Goal: Information Seeking & Learning: Learn about a topic

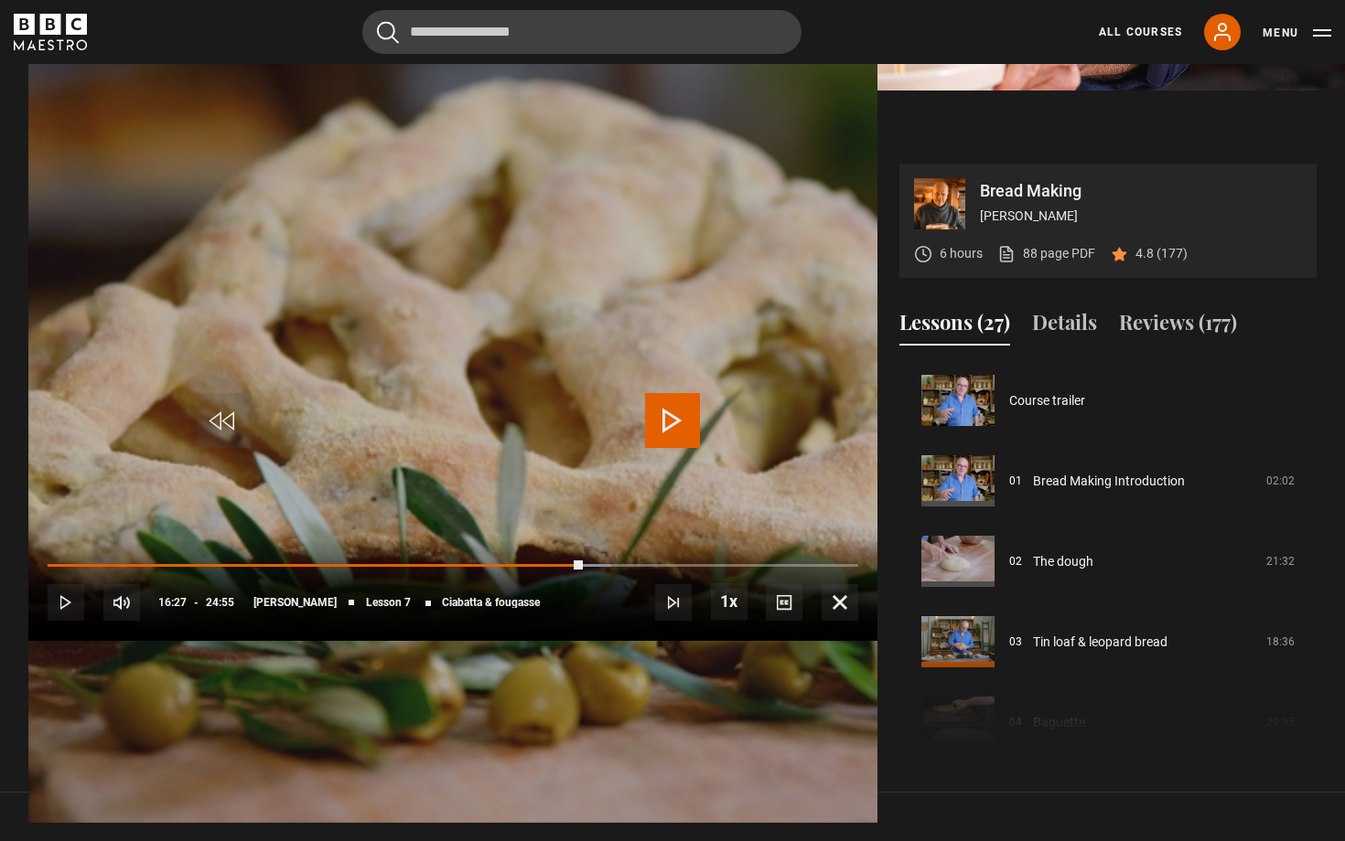
scroll to position [483, 0]
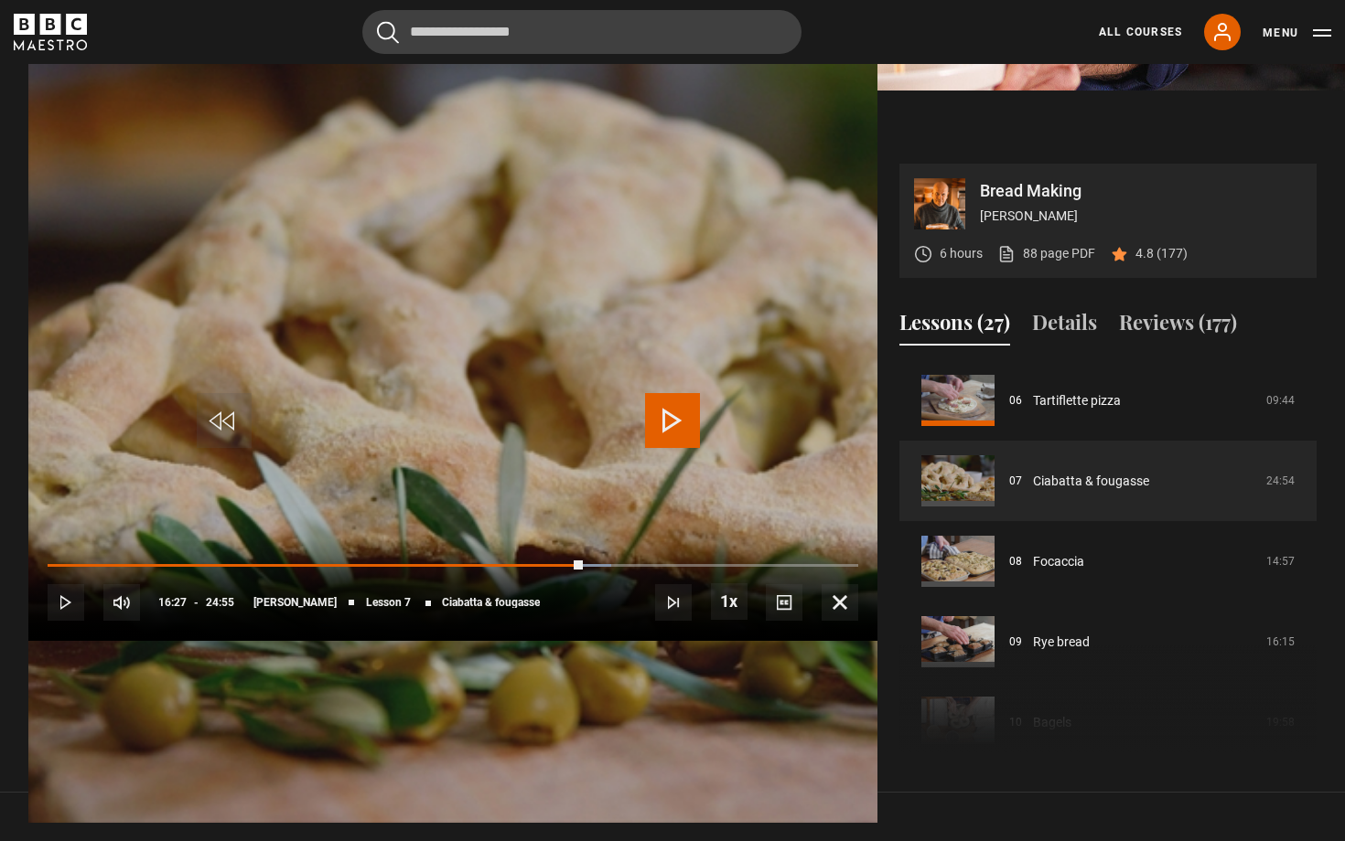
click at [668, 417] on span "Video Player" at bounding box center [672, 420] width 55 height 55
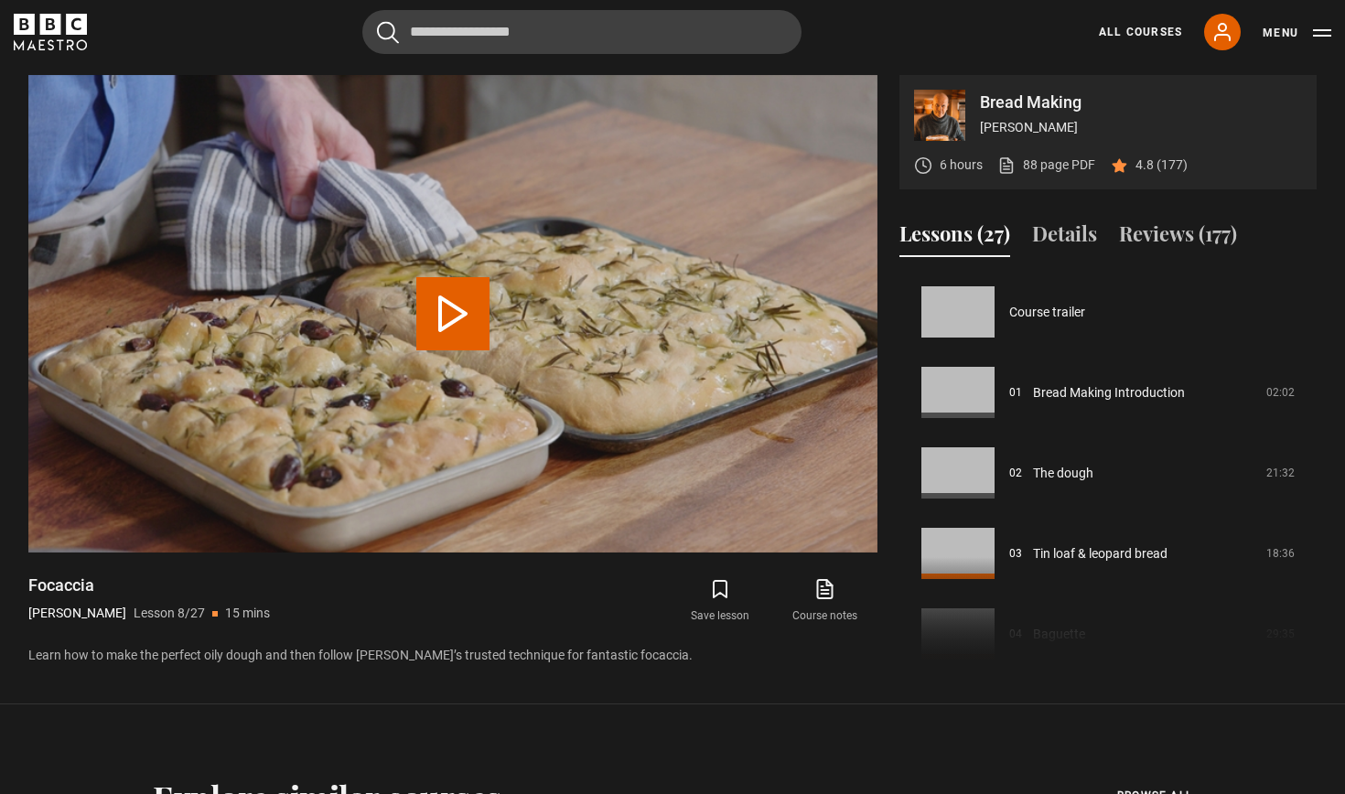
scroll to position [563, 0]
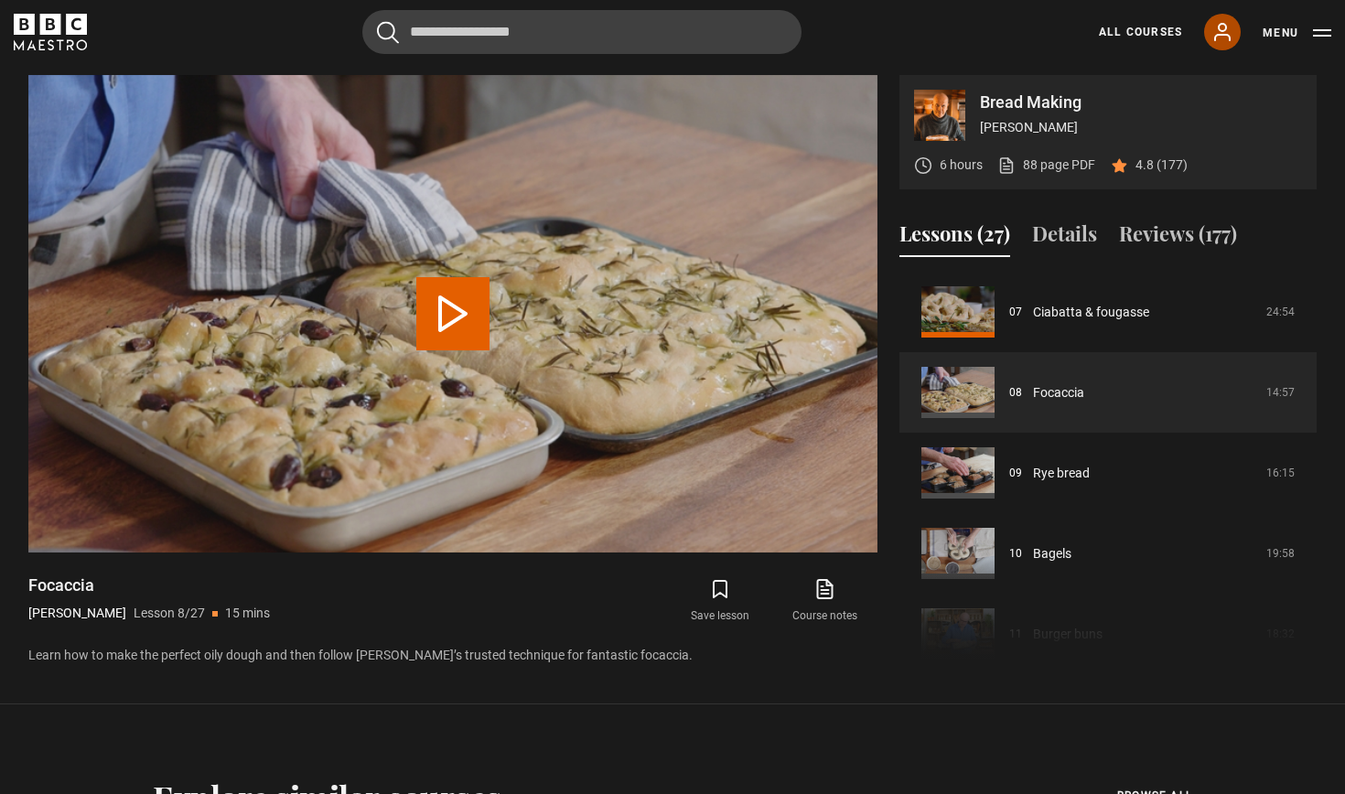
click at [1218, 34] on icon at bounding box center [1222, 32] width 22 height 22
click at [1163, 29] on link "All Courses" at bounding box center [1139, 32] width 83 height 16
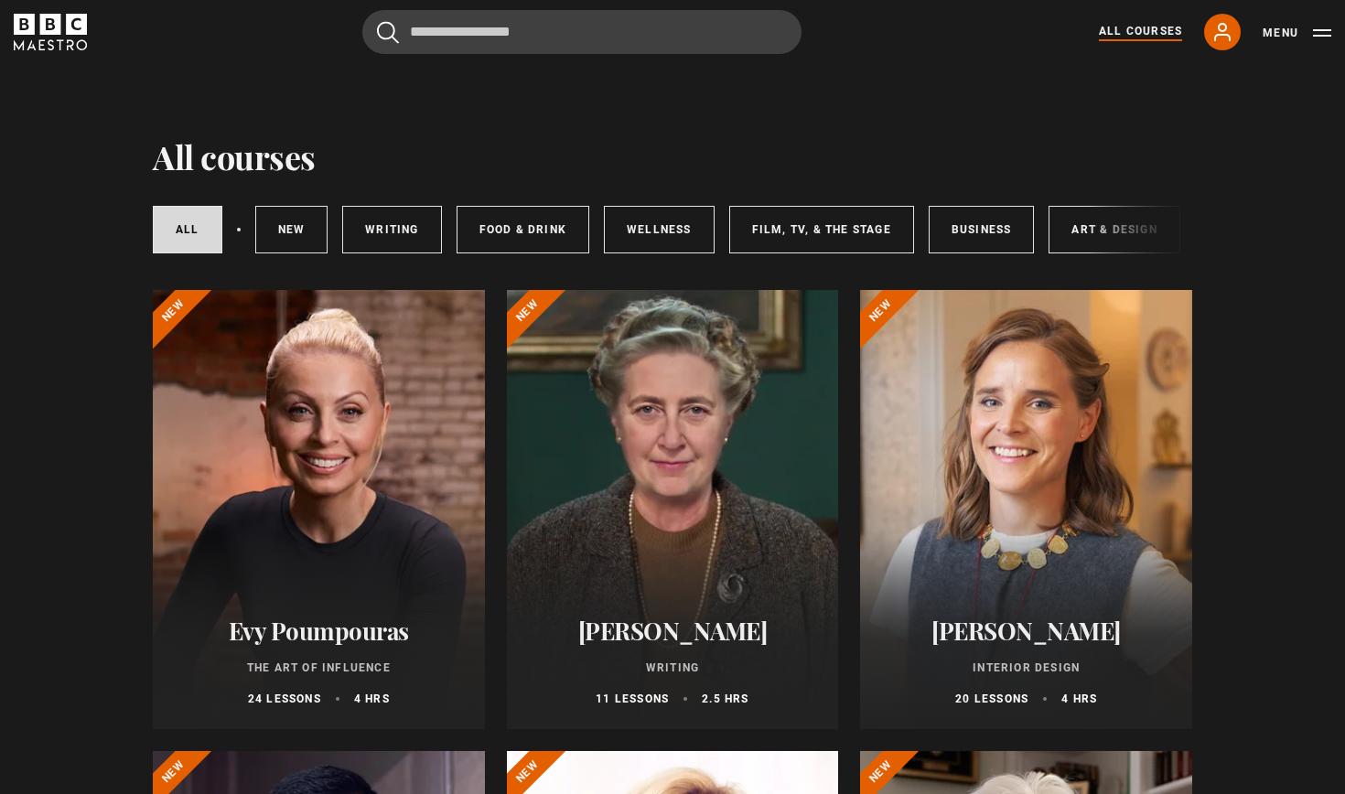
click at [1088, 222] on div "All courses New courses Writing Food & Drink Wellness Film, TV, & The Stage Bus…" at bounding box center [672, 229] width 1039 height 62
click at [1088, 234] on div "All courses New courses Writing Food & Drink Wellness Film, TV, & The Stage Bus…" at bounding box center [672, 229] width 1039 height 62
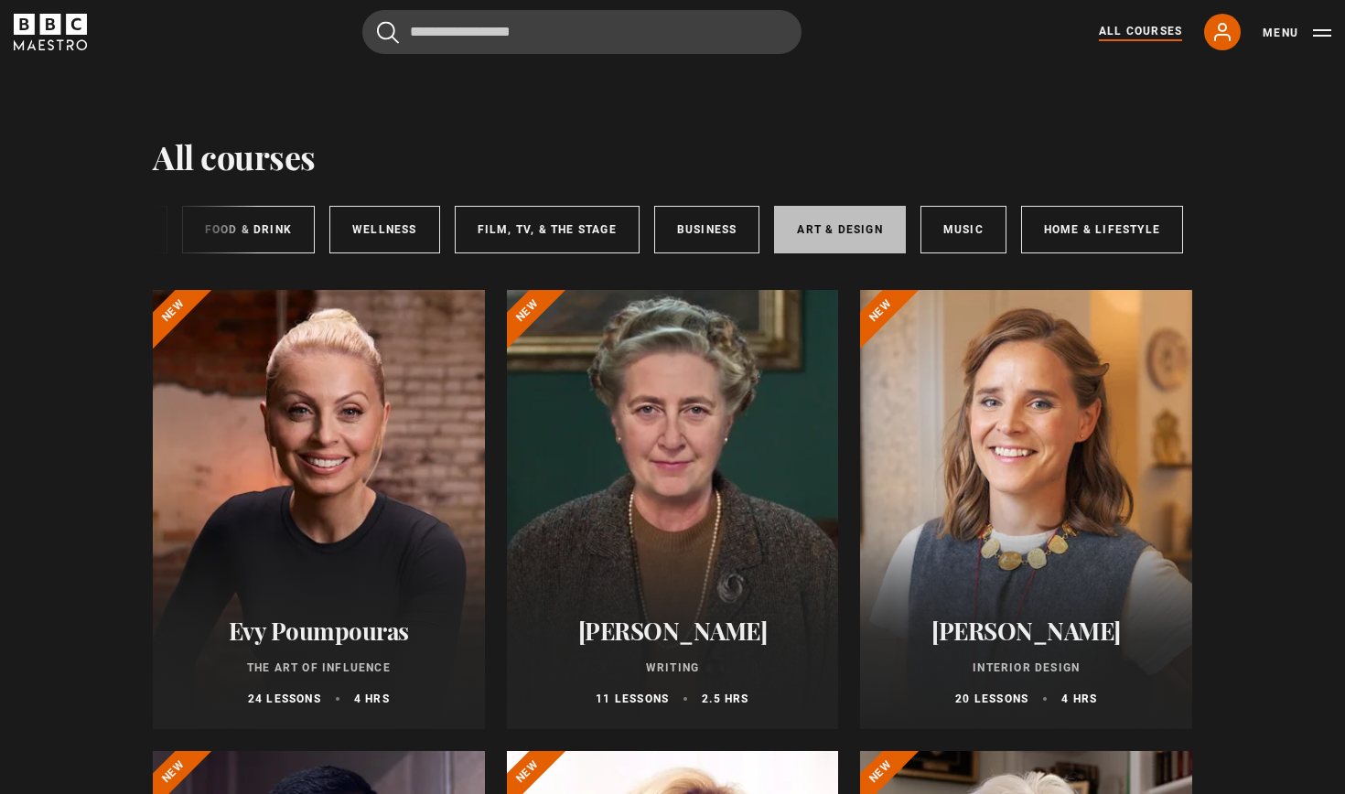
scroll to position [0, 273]
click at [854, 234] on link "Art & Design" at bounding box center [840, 230] width 131 height 48
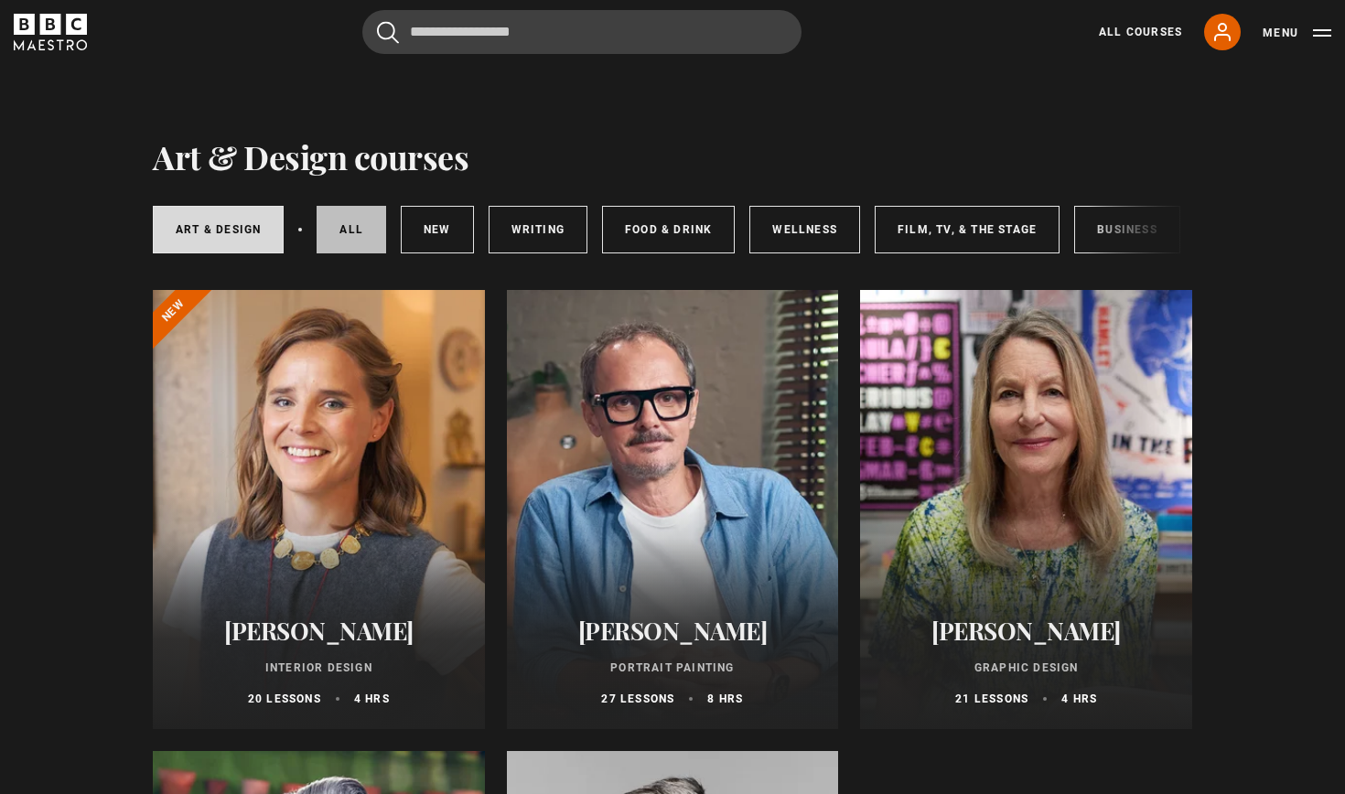
click at [352, 221] on link "All courses" at bounding box center [351, 230] width 70 height 48
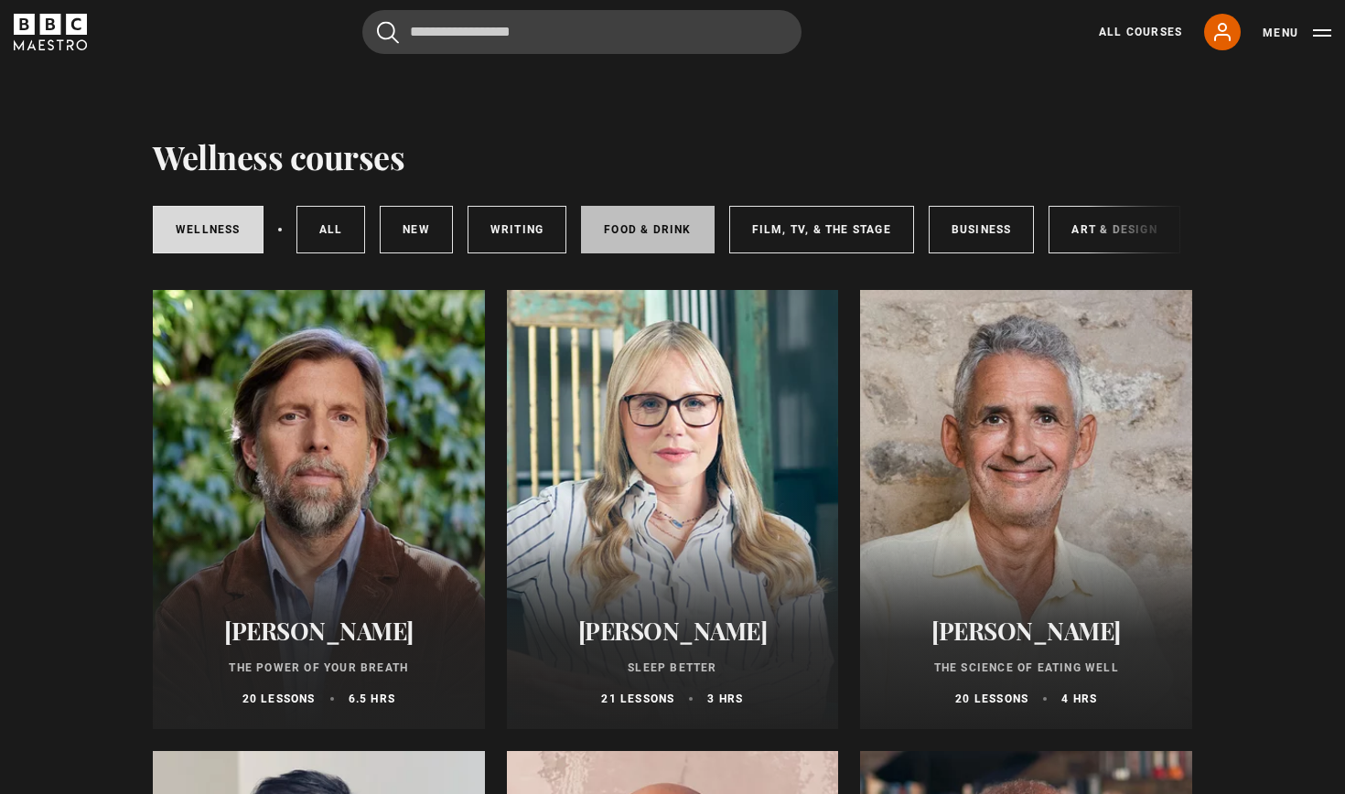
click at [648, 231] on link "Food & Drink" at bounding box center [647, 230] width 133 height 48
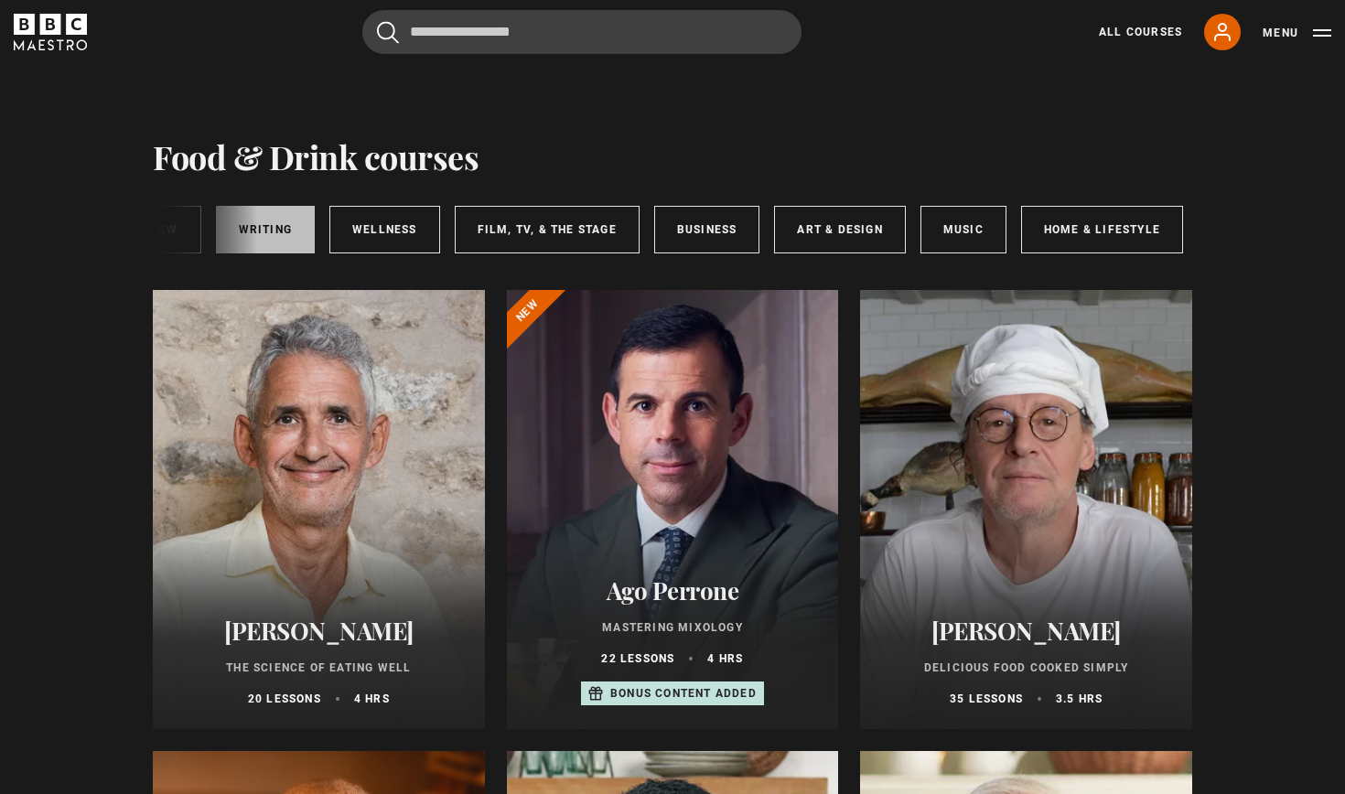
scroll to position [0, 273]
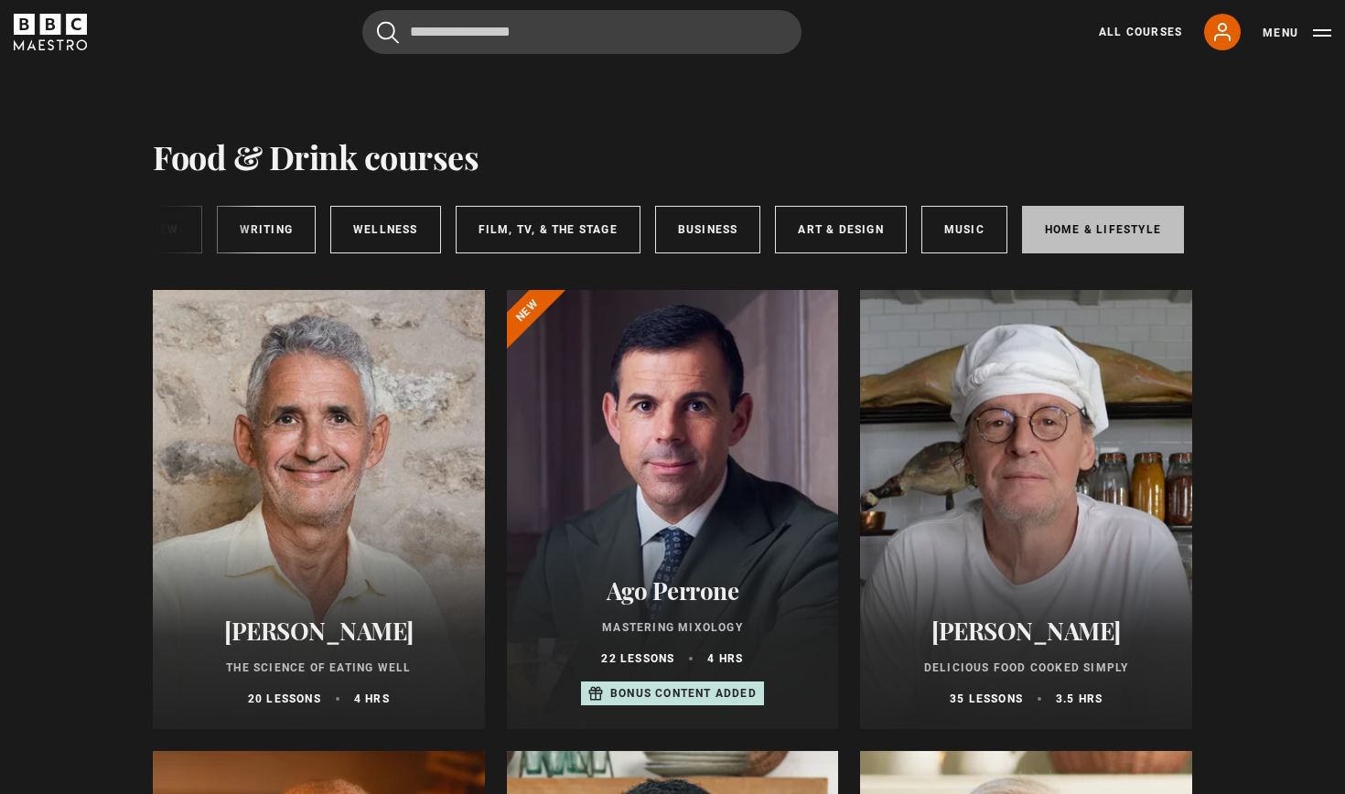
click at [1086, 223] on link "Home & Lifestyle" at bounding box center [1103, 230] width 162 height 48
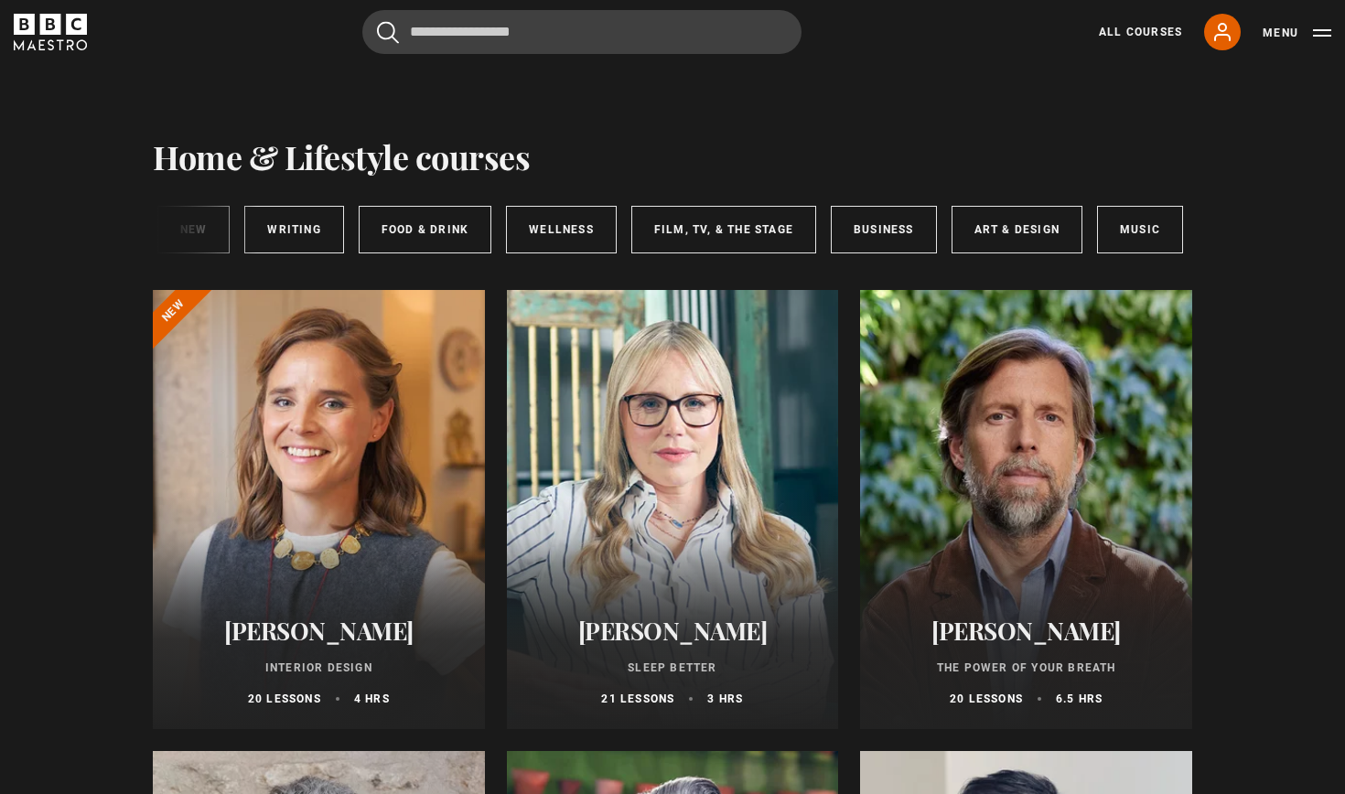
scroll to position [0, 273]
click at [1128, 226] on link "Music" at bounding box center [1141, 230] width 86 height 48
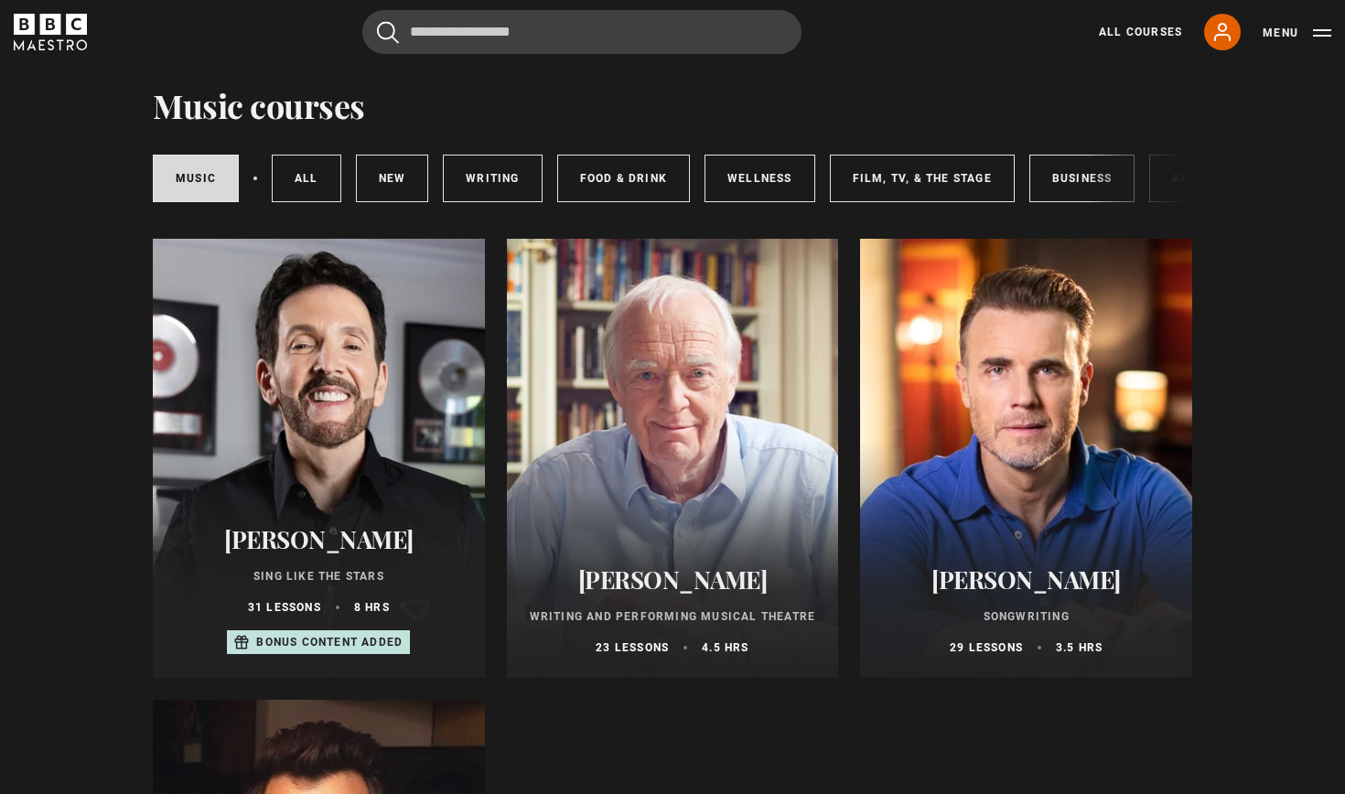
scroll to position [50, 0]
click at [317, 526] on h2 "[PERSON_NAME]" at bounding box center [319, 540] width 288 height 28
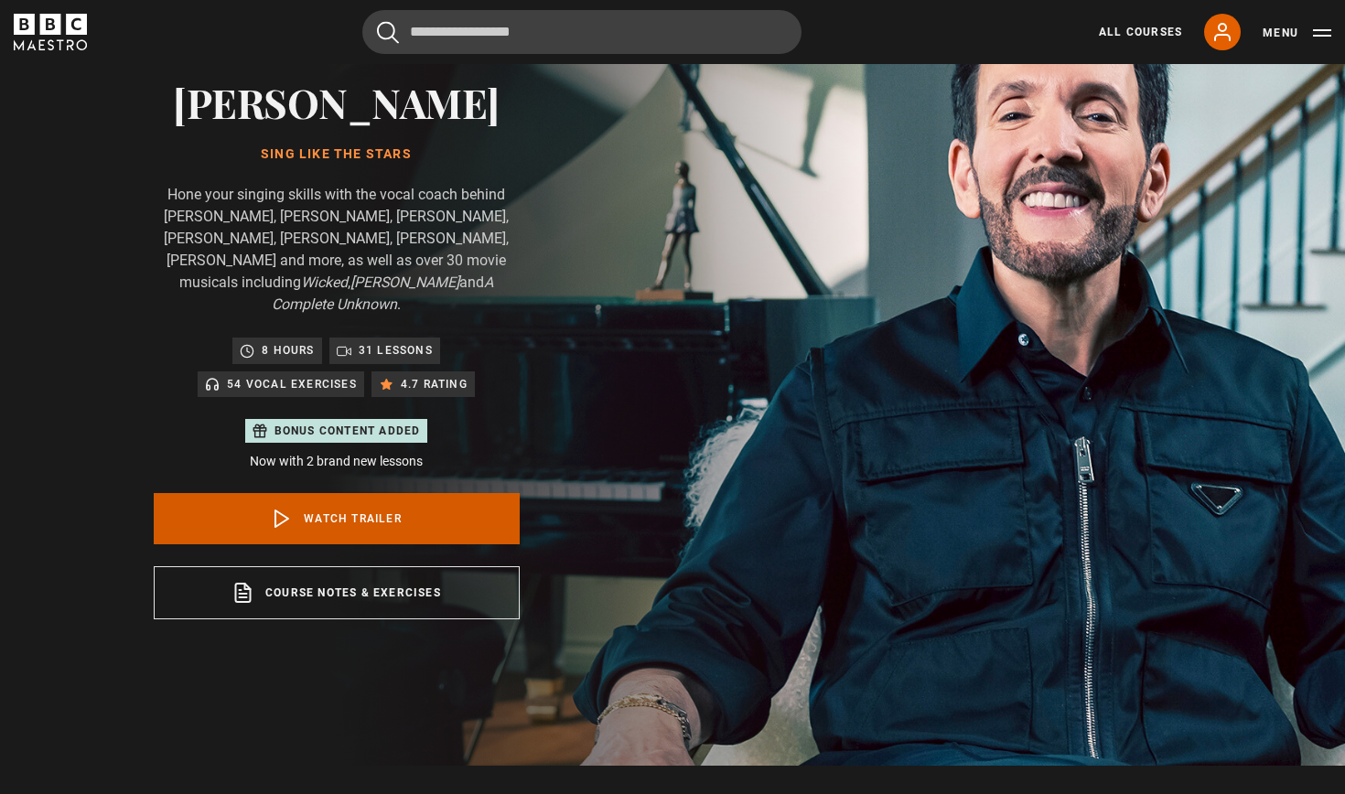
scroll to position [137, 0]
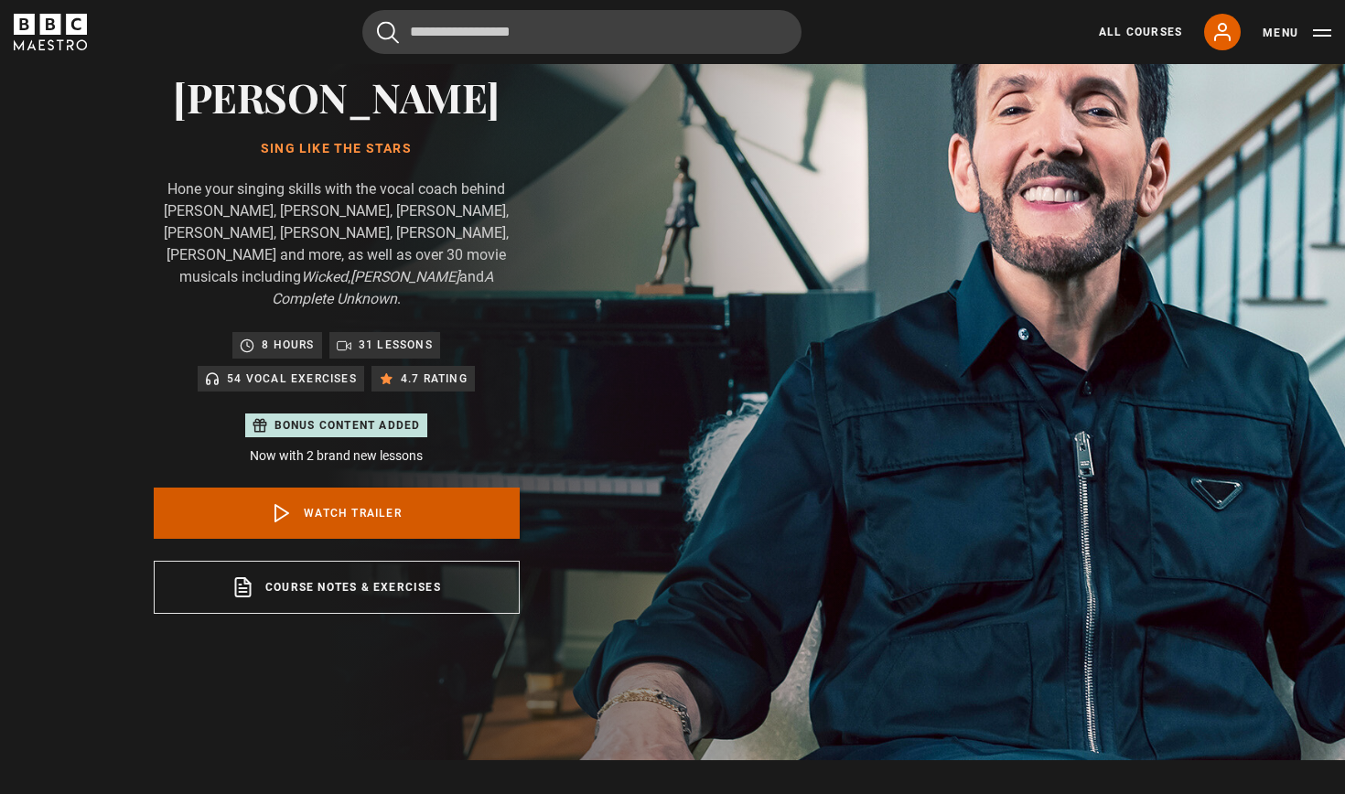
click at [345, 488] on link "Watch Trailer" at bounding box center [337, 513] width 366 height 51
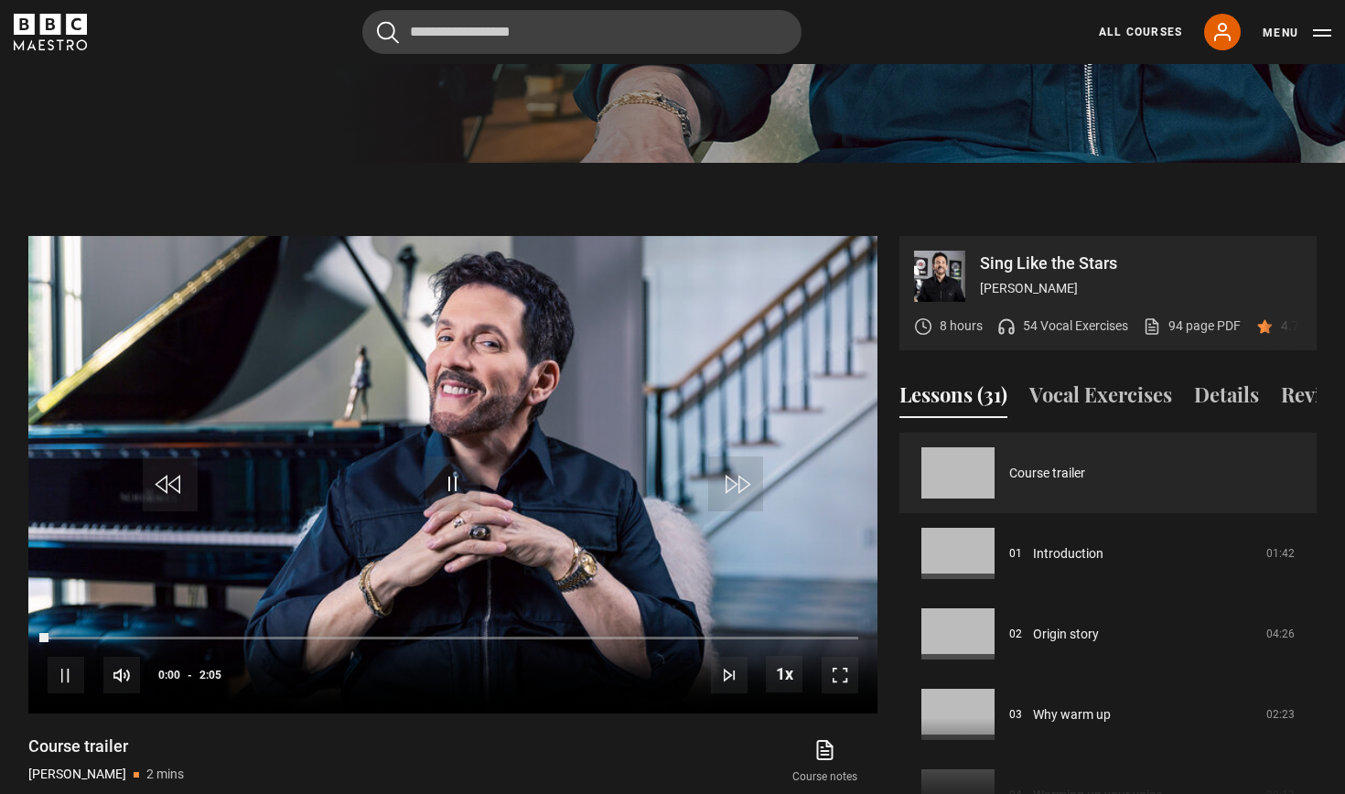
scroll to position [873, 0]
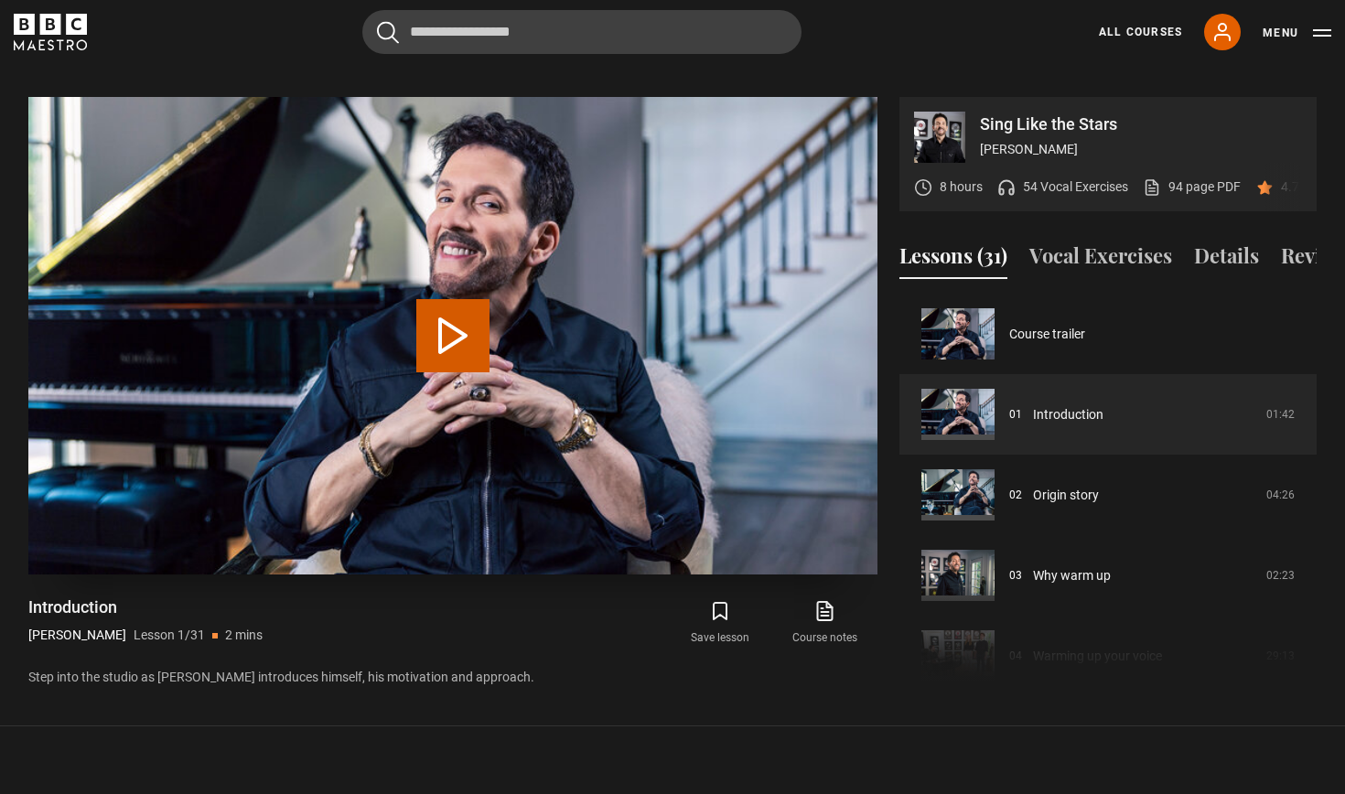
click at [448, 316] on button "Play Lesson Introduction" at bounding box center [452, 335] width 73 height 73
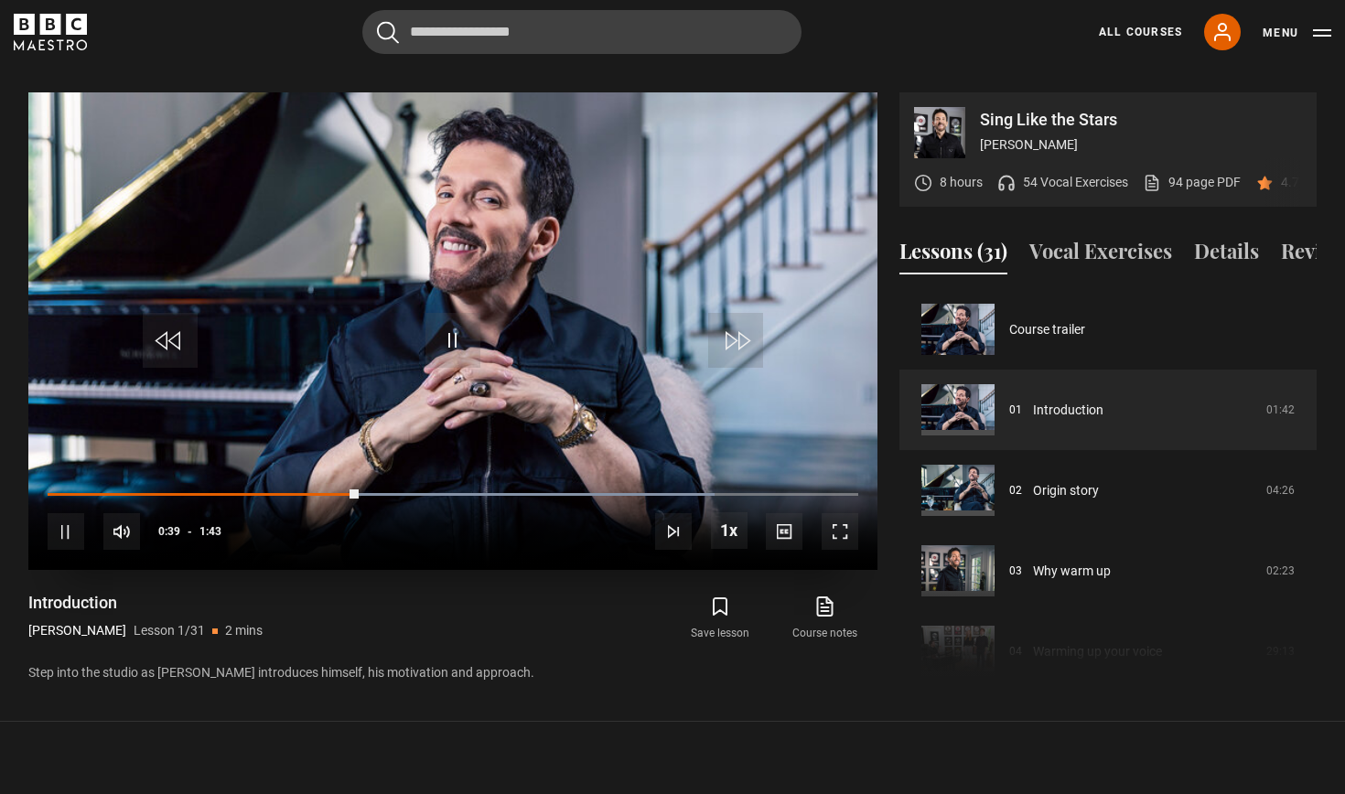
click at [455, 320] on span "Video Player" at bounding box center [452, 340] width 55 height 55
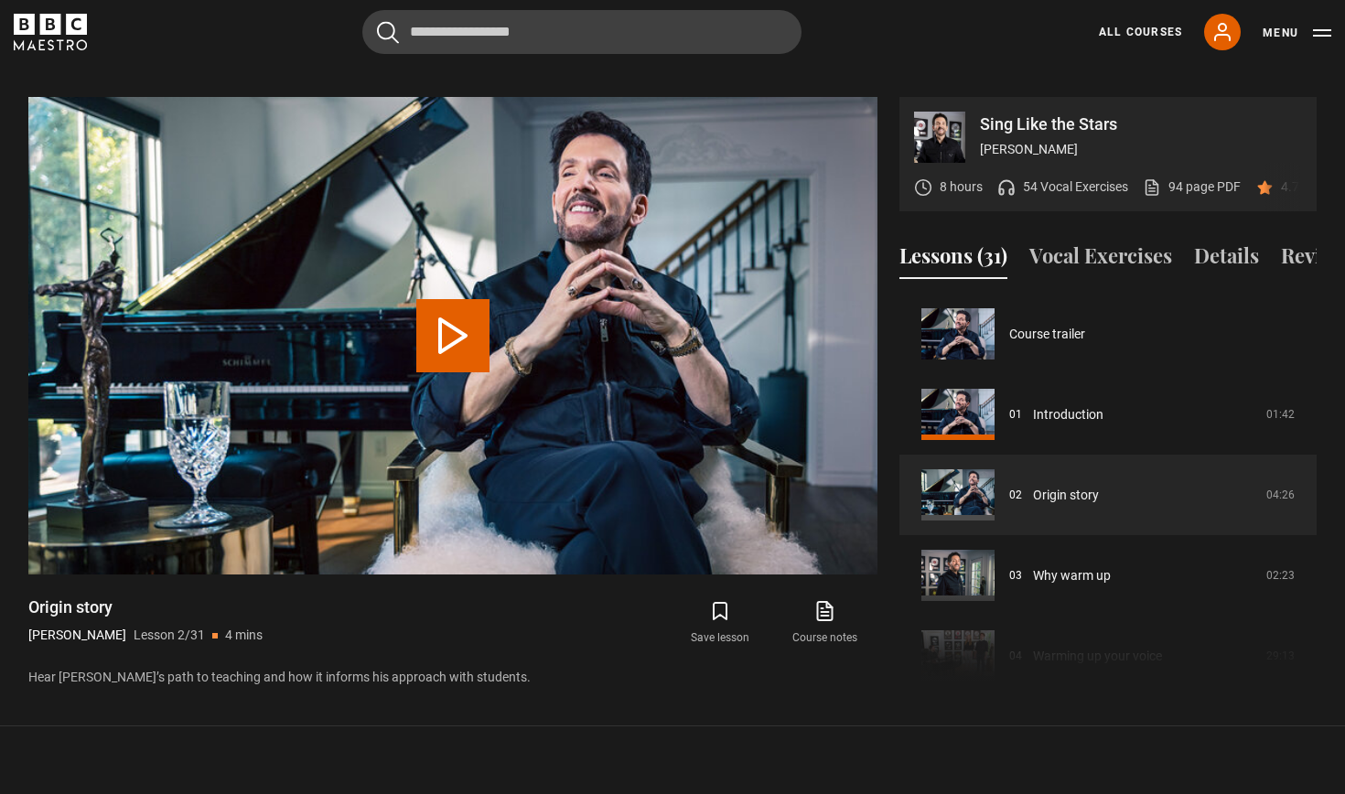
scroll to position [80, 0]
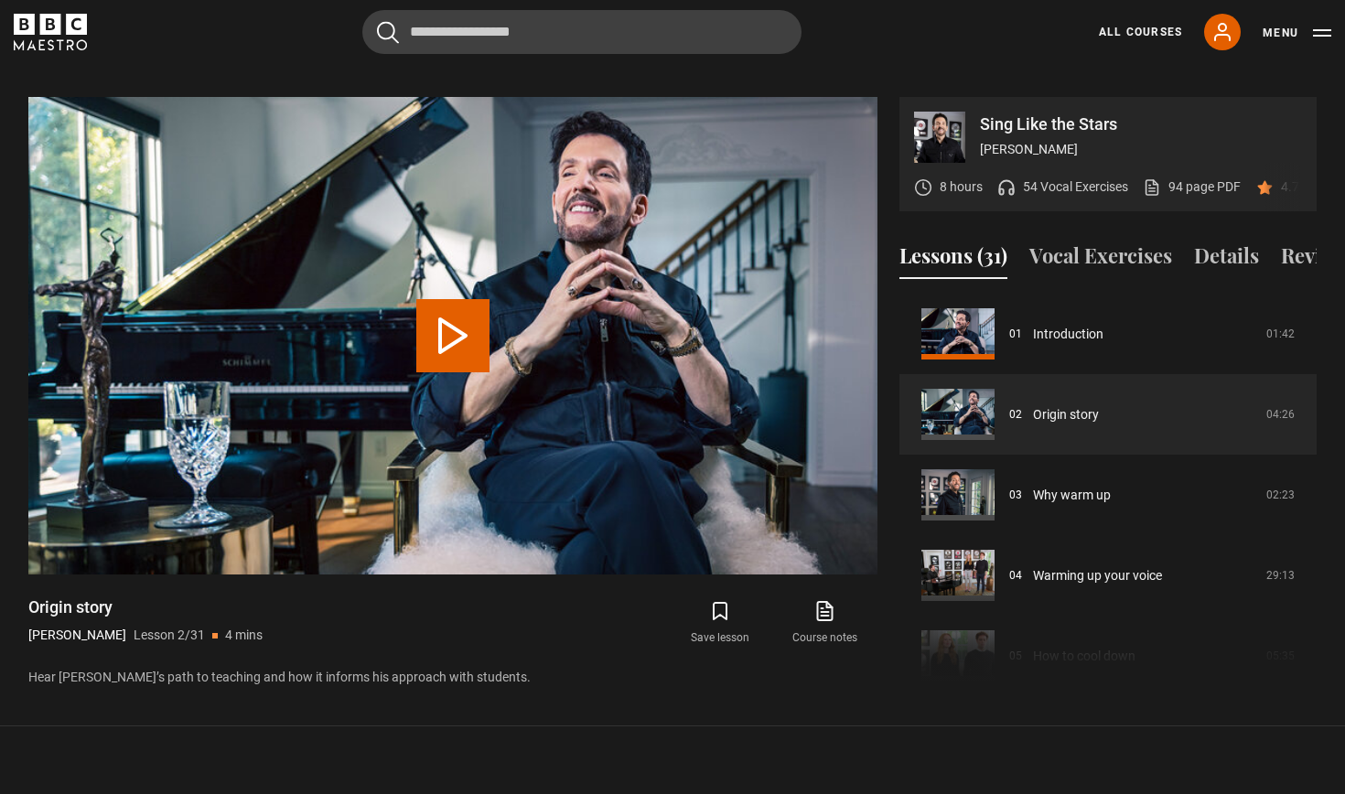
click at [447, 316] on button "Play Lesson Origin story" at bounding box center [452, 335] width 73 height 73
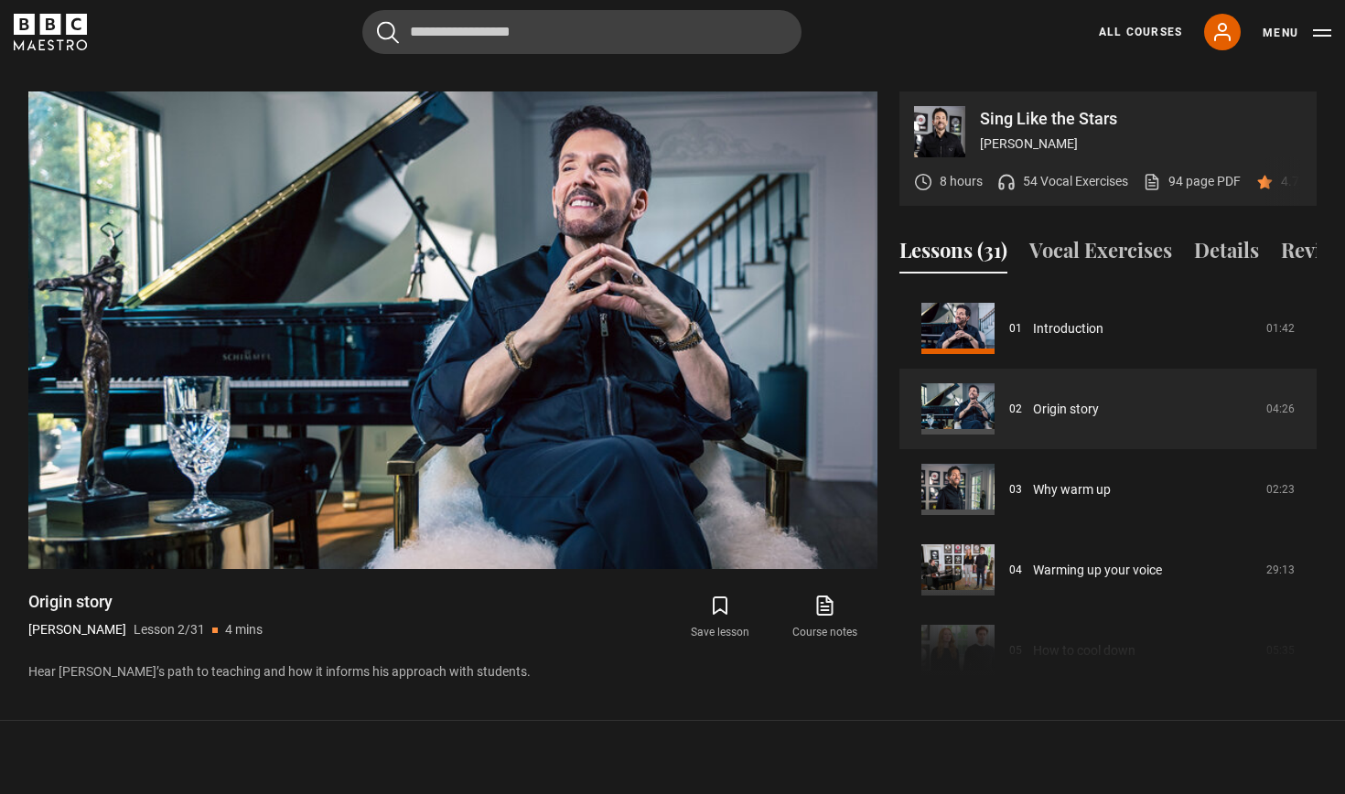
scroll to position [877, 0]
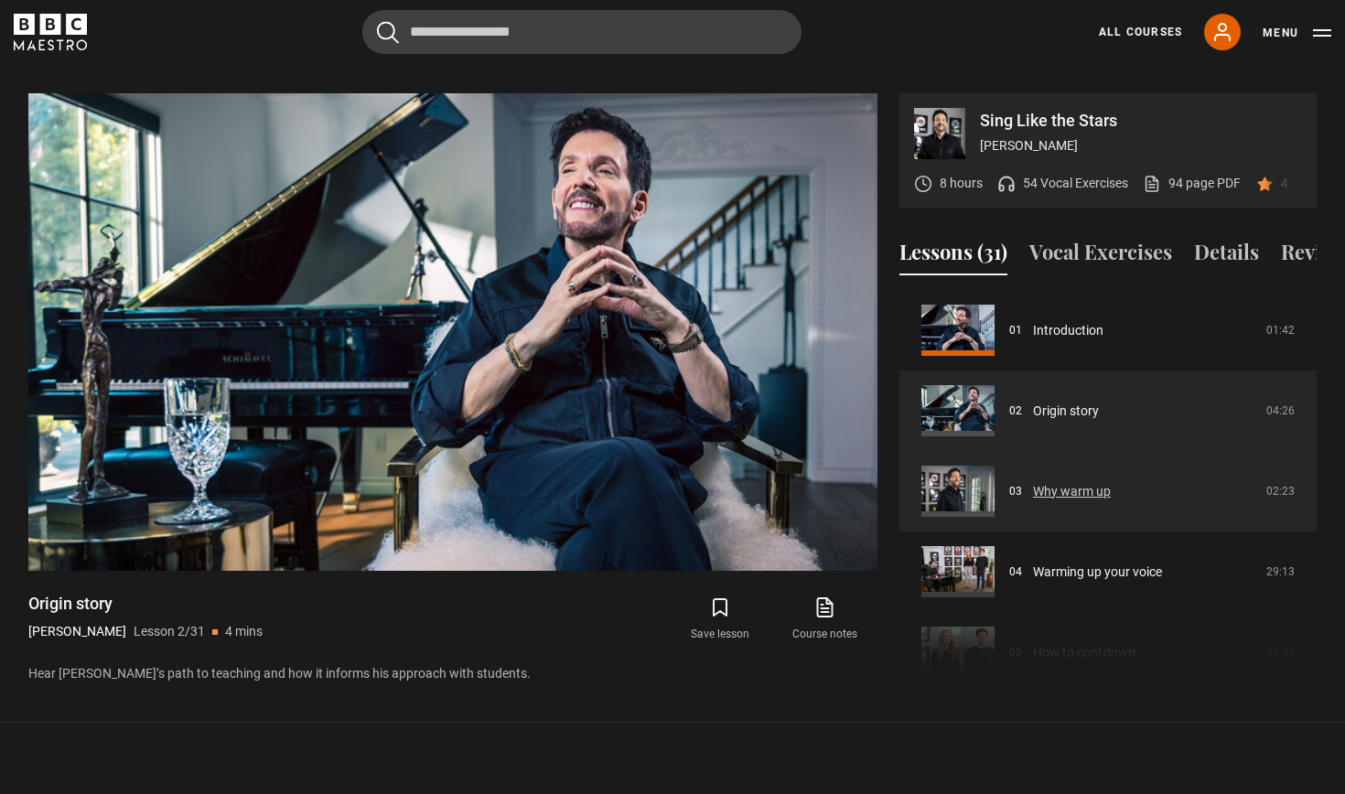
click at [1033, 482] on link "Why warm up" at bounding box center [1072, 491] width 78 height 19
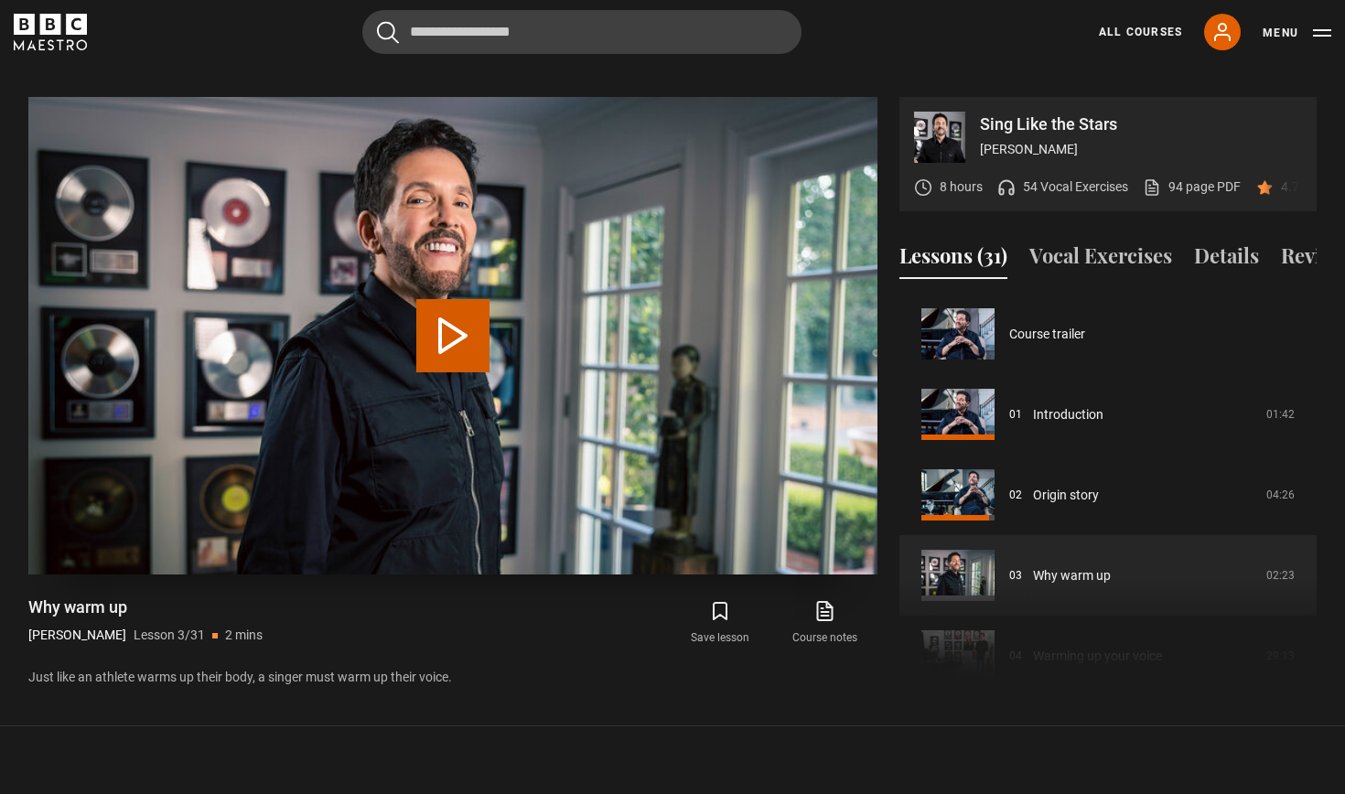
scroll to position [161, 0]
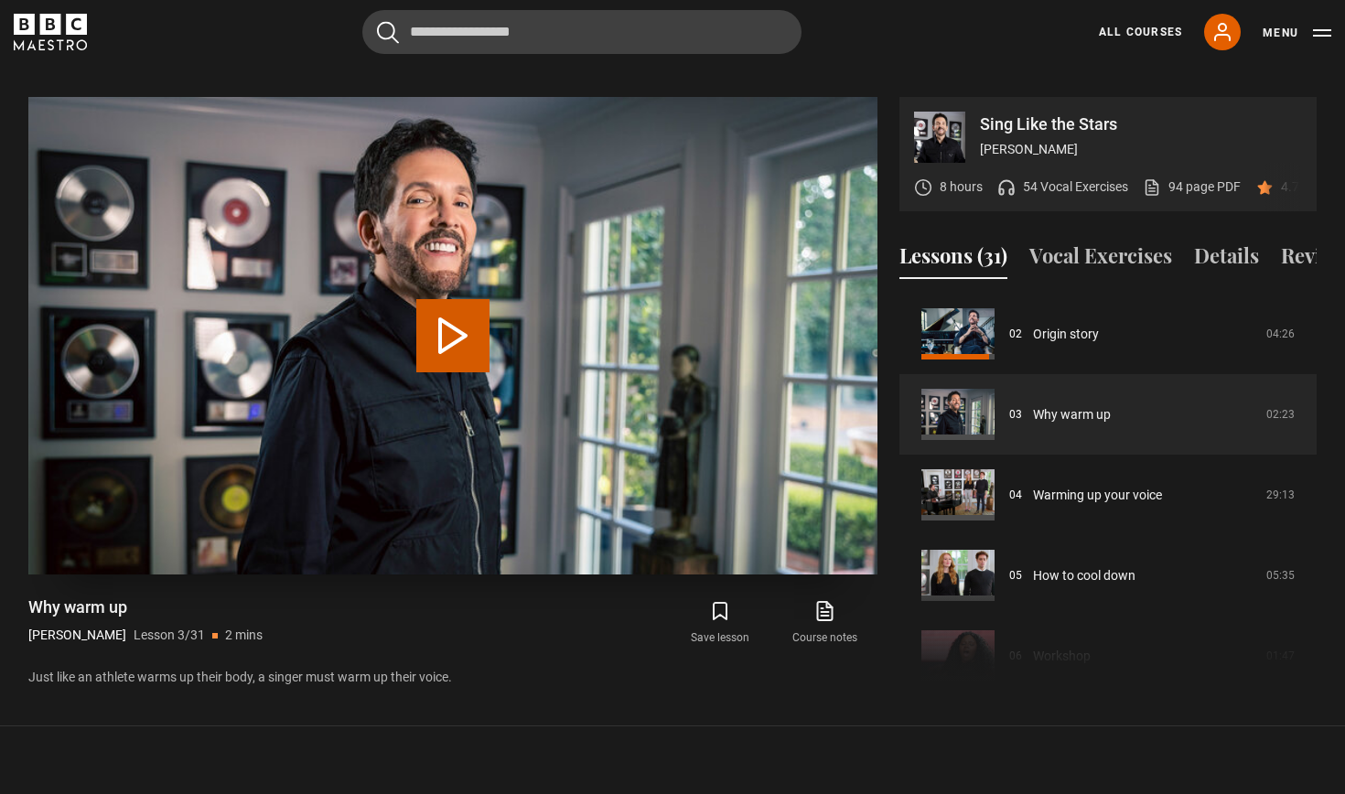
click at [452, 308] on button "Play Lesson Why warm up" at bounding box center [452, 335] width 73 height 73
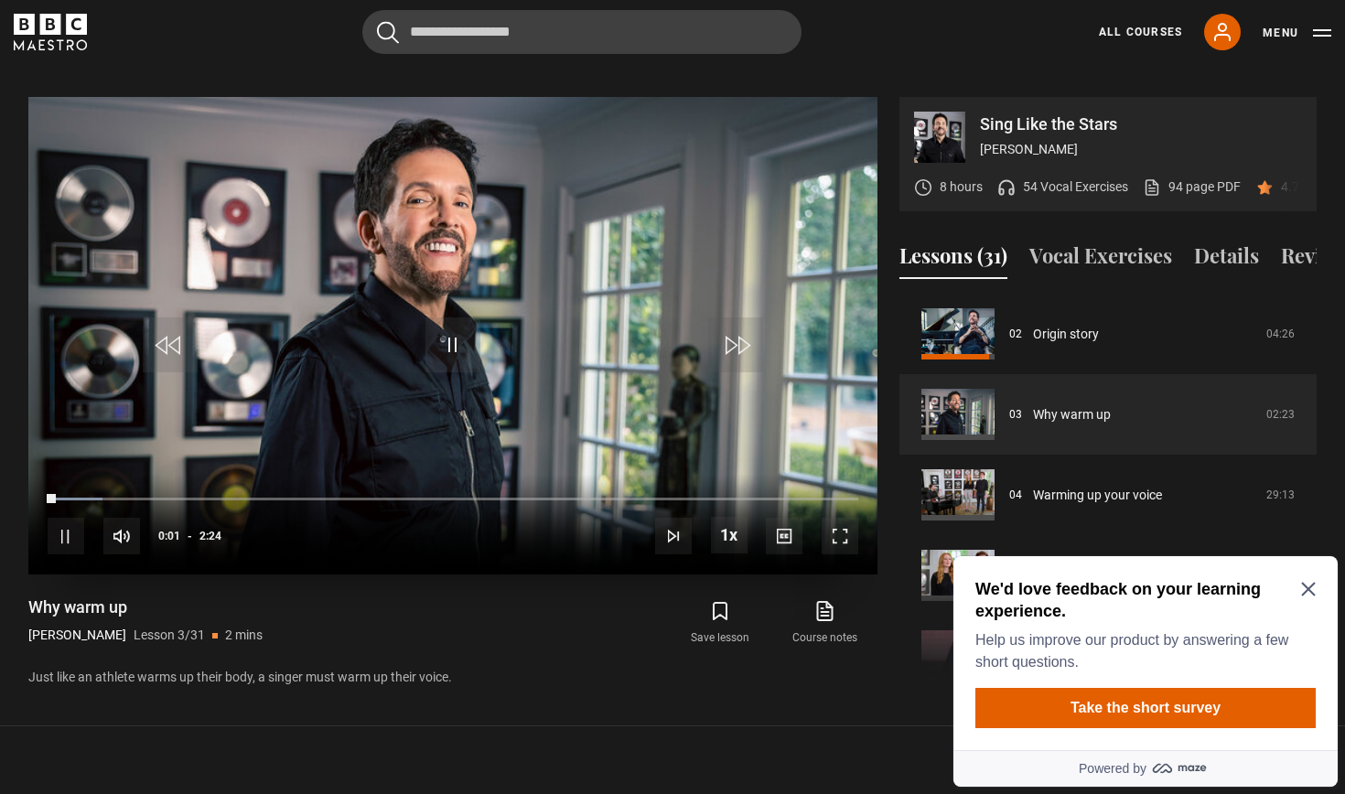
scroll to position [0, 0]
click at [1303, 587] on icon "Close Maze Prompt" at bounding box center [1308, 589] width 15 height 15
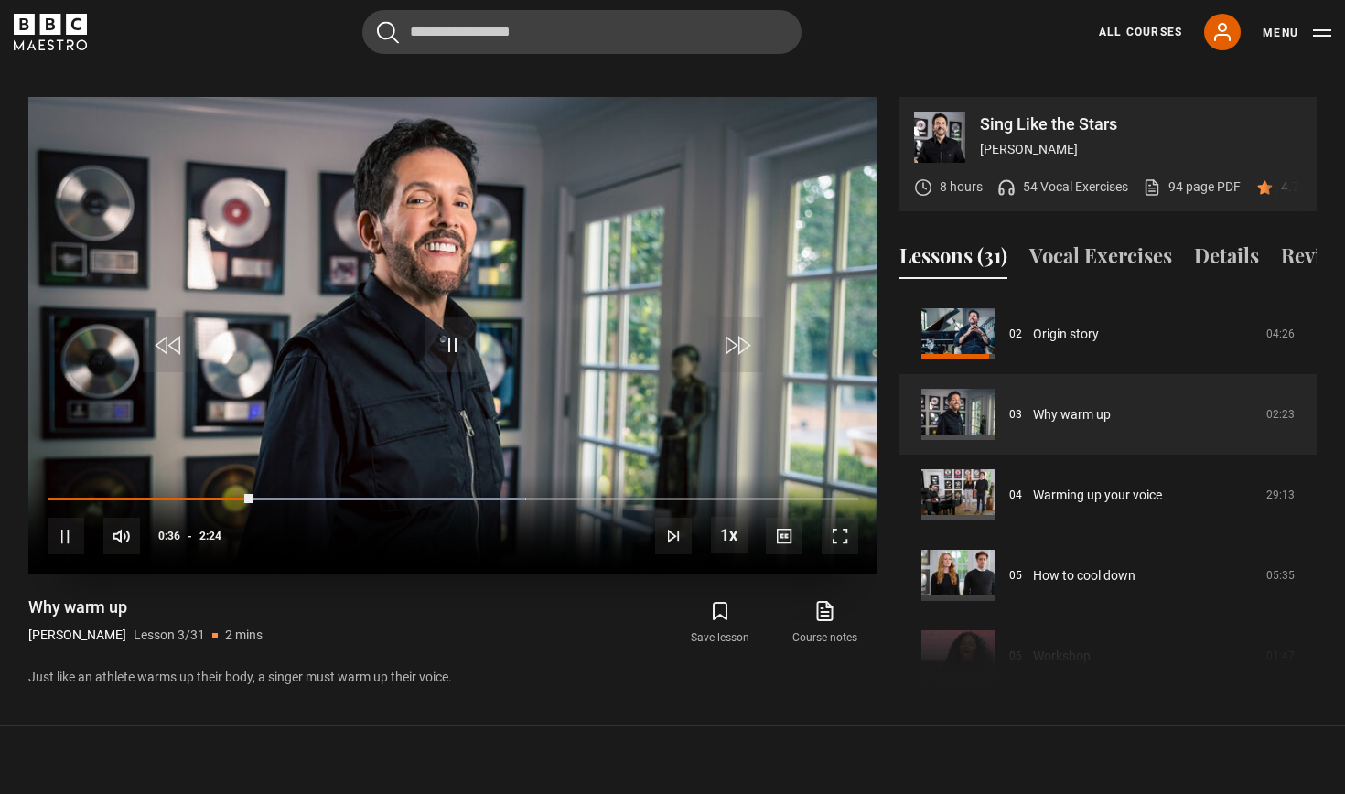
click at [62, 518] on span "Video Player" at bounding box center [66, 536] width 37 height 37
